Goal: Navigation & Orientation: Find specific page/section

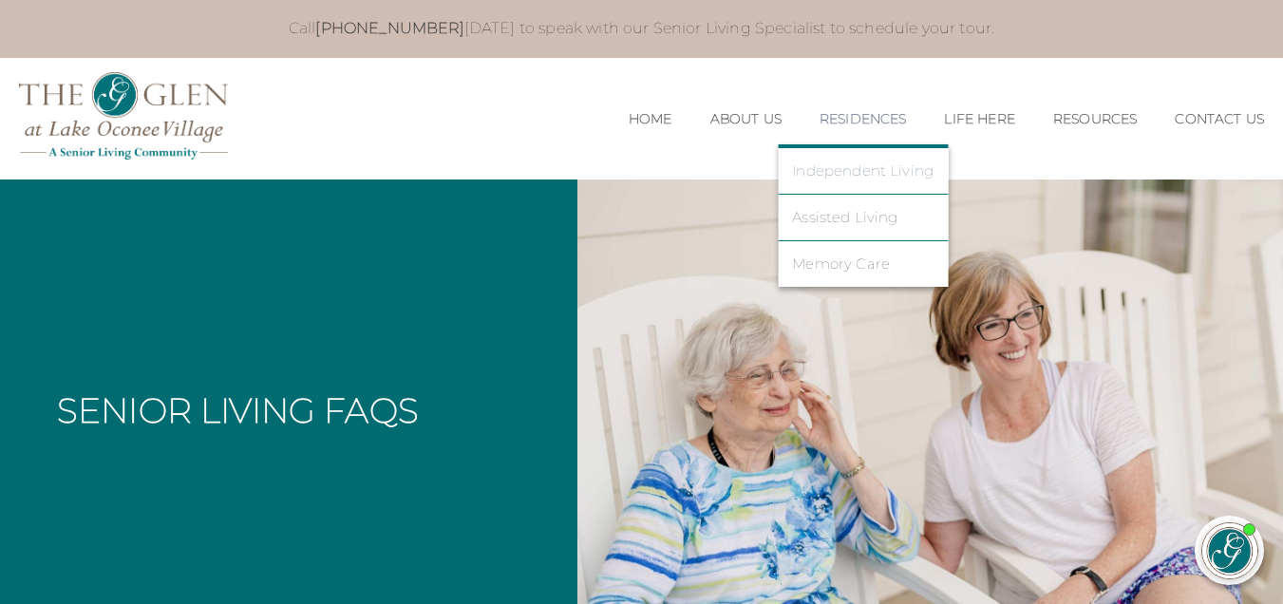
click at [836, 177] on link "Independent Living" at bounding box center [862, 170] width 141 height 17
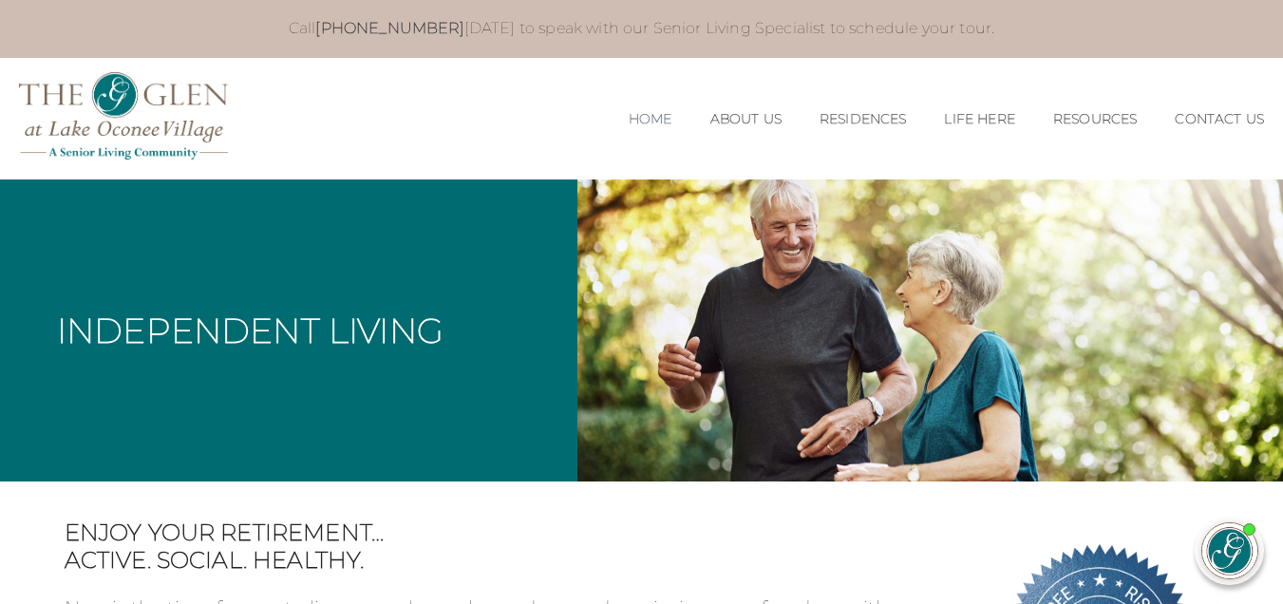
click at [629, 111] on link "Home" at bounding box center [651, 119] width 44 height 16
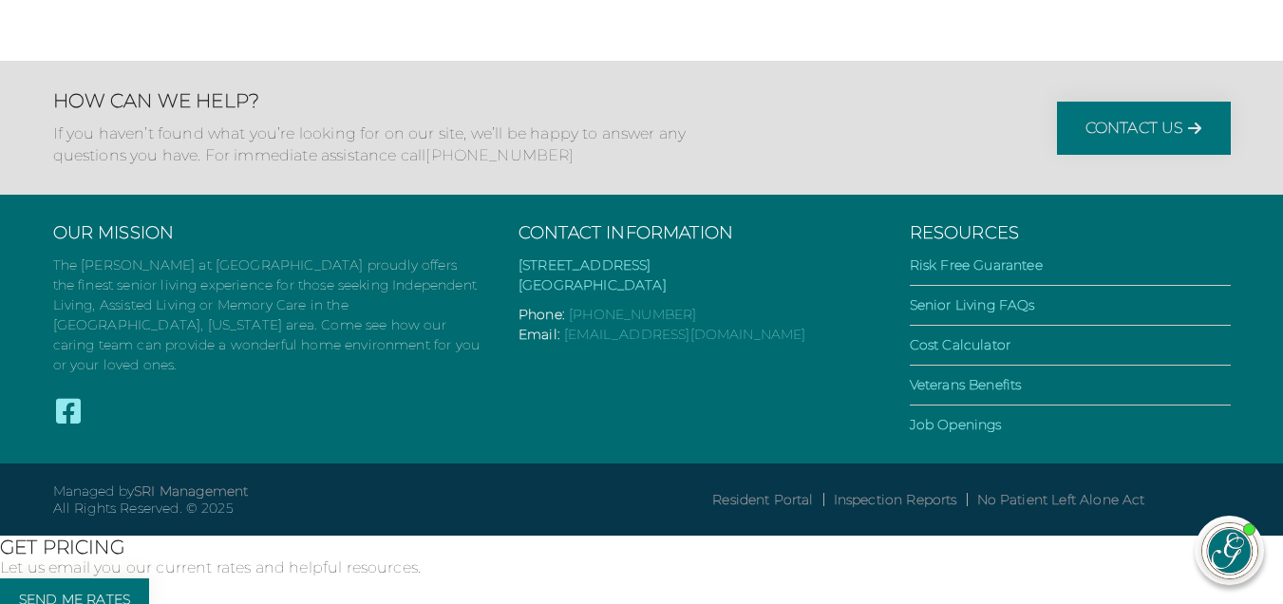
scroll to position [5424, 0]
